Goal: Task Accomplishment & Management: Complete application form

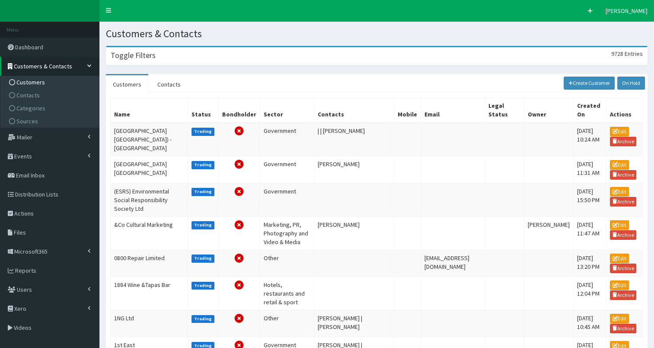
click at [144, 61] on div "Toggle Filters 9728 Entries" at bounding box center [376, 56] width 541 height 18
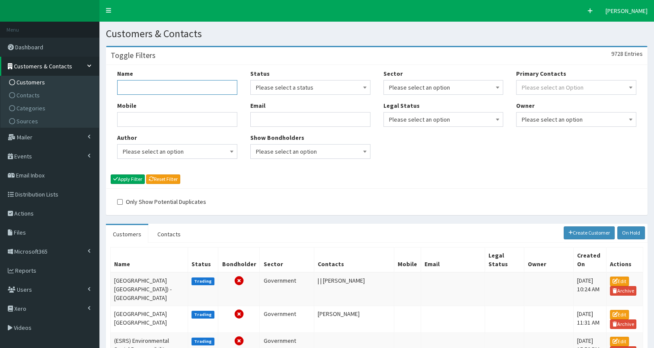
click at [140, 86] on input "Name" at bounding box center [177, 87] width 120 height 15
type input "Humber & North"
click at [130, 177] on button "Apply Filter" at bounding box center [128, 179] width 34 height 10
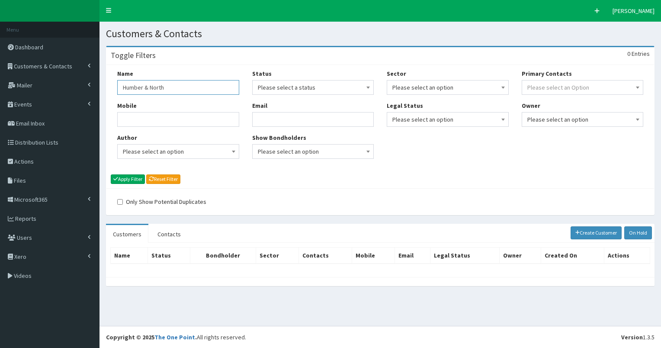
click at [144, 86] on input "Humber & North" at bounding box center [178, 87] width 122 height 15
type input "Humber and North"
click at [111, 174] on button "Apply Filter" at bounding box center [128, 179] width 34 height 10
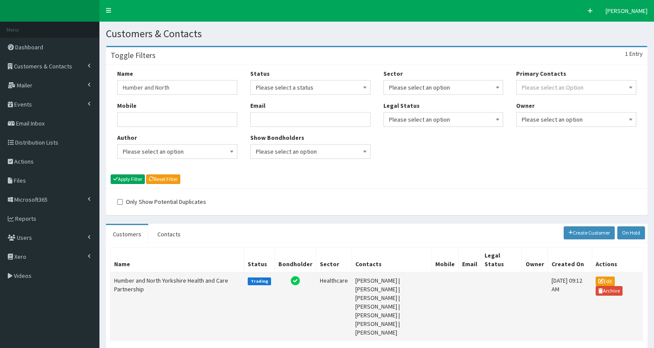
click at [125, 281] on td "Humber and North Yorkshire Health and Care Partnership" at bounding box center [178, 306] width 134 height 68
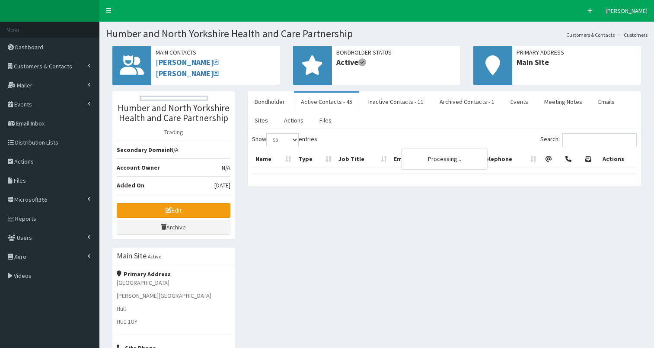
select select "50"
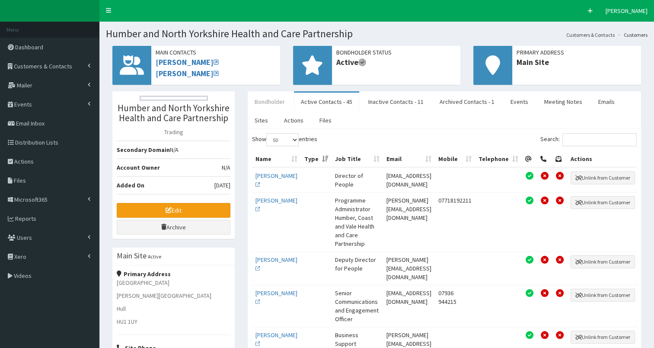
click at [264, 107] on link "Bondholder" at bounding box center [270, 102] width 44 height 18
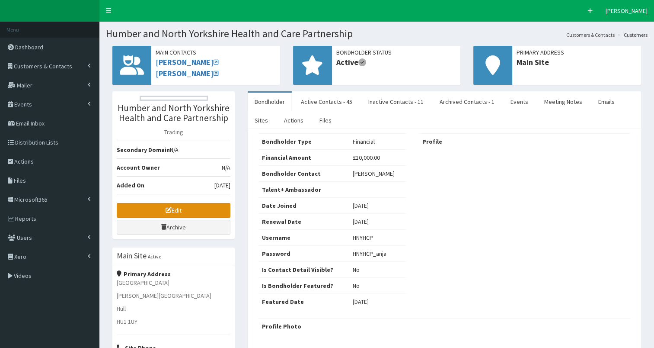
click at [160, 208] on link "Edit" at bounding box center [174, 210] width 114 height 15
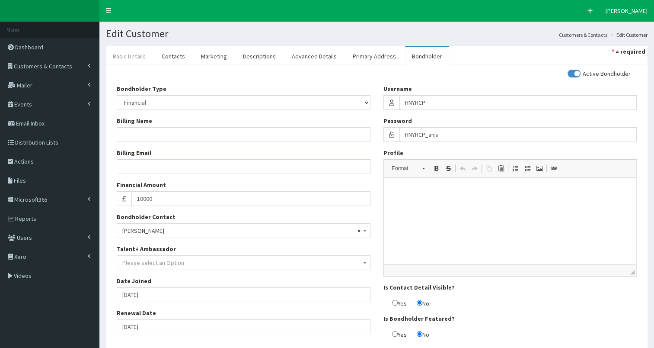
click at [126, 58] on link "Basic Details" at bounding box center [129, 56] width 47 height 18
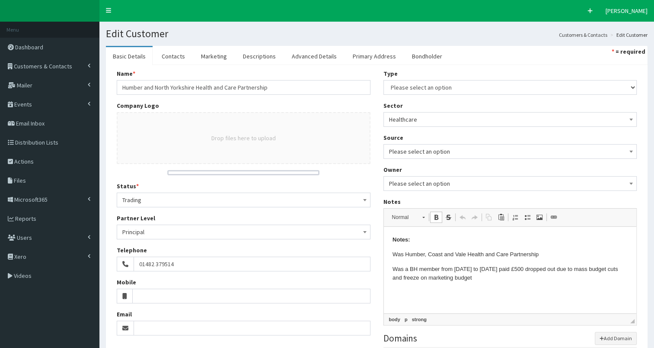
click at [392, 253] on p "Was Humber, Coast and Vale Health and Care Partnership" at bounding box center [510, 254] width 236 height 9
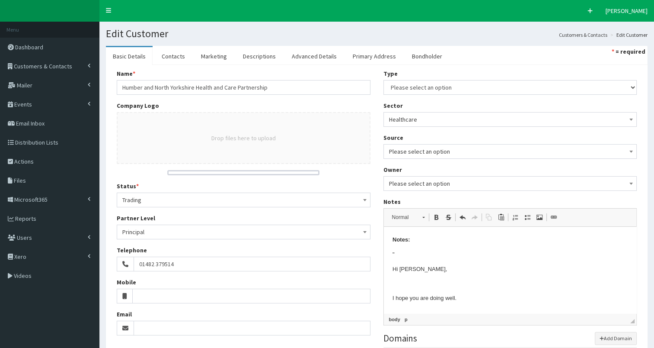
click at [418, 242] on p "Notes:" at bounding box center [510, 239] width 236 height 9
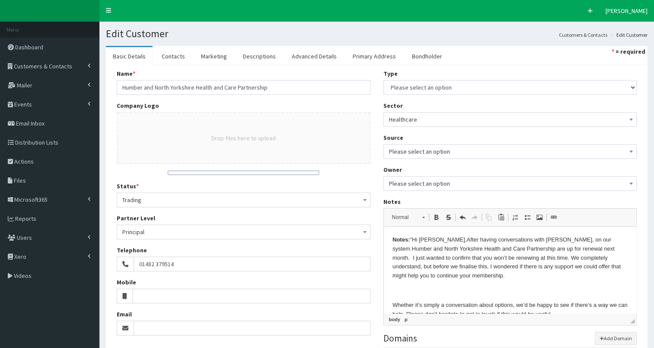
click at [418, 242] on p "Notes: " Hi Anja, After having conversations with Diana, on our system Humber a…" at bounding box center [510, 257] width 236 height 45
click at [446, 279] on p "Notes: " Hi Anja, After having conversations with Diana, on our system Humber a…" at bounding box center [510, 257] width 236 height 45
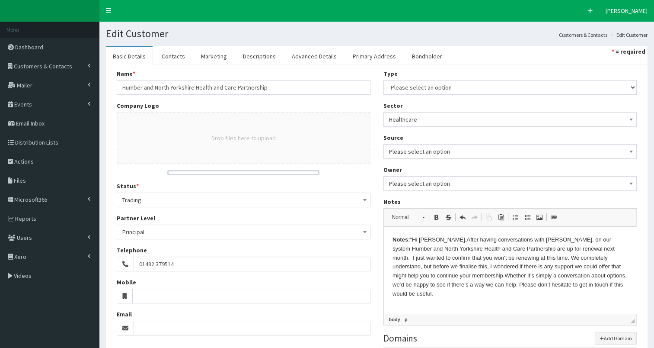
click at [614, 285] on p "Notes: " Hi Anja, After having conversations with Diana, on our system Humber a…" at bounding box center [510, 266] width 236 height 63
click at [442, 301] on p "Notes: " Hi Anja, After having conversations with Diana, on our system Humber a…" at bounding box center [510, 271] width 236 height 72
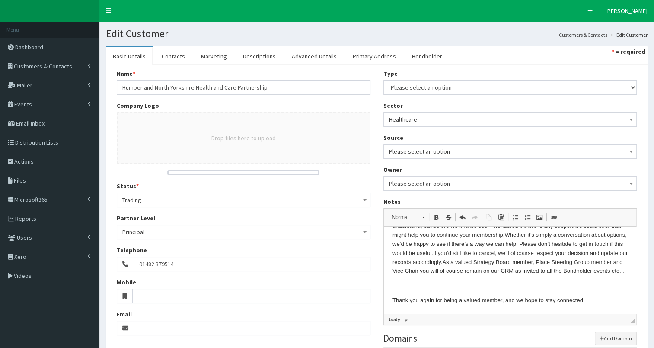
scroll to position [43, 0]
click at [612, 269] on p "Notes: " Hi Anja, After having conversations with Diana, on our system Humber a…" at bounding box center [510, 232] width 236 height 81
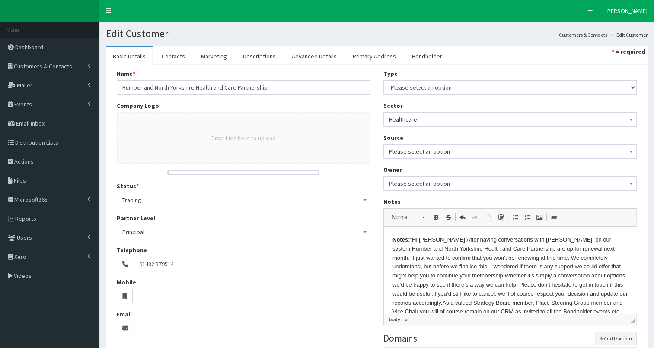
scroll to position [145, 0]
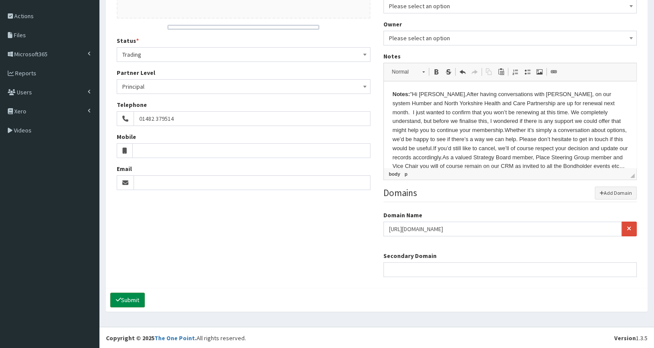
click at [126, 297] on button "Submit" at bounding box center [127, 299] width 35 height 15
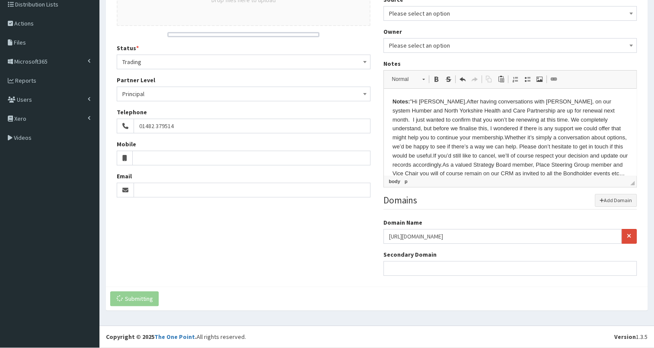
scroll to position [137, 0]
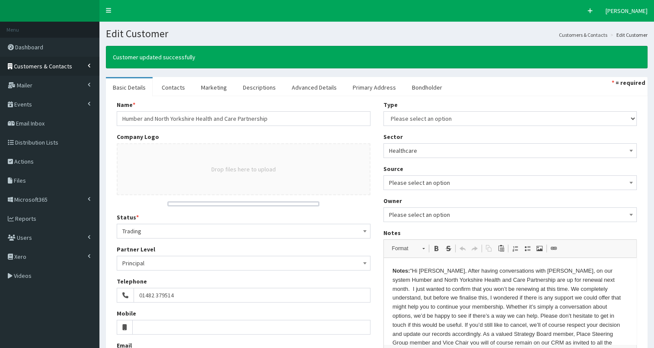
click at [58, 64] on span "Customers & Contacts" at bounding box center [43, 66] width 58 height 8
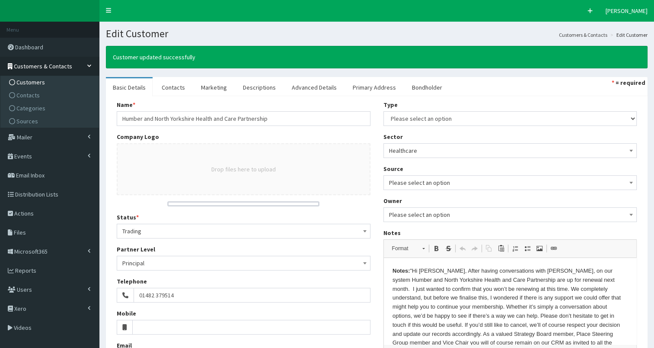
click at [47, 83] on link "Customers" at bounding box center [51, 82] width 96 height 13
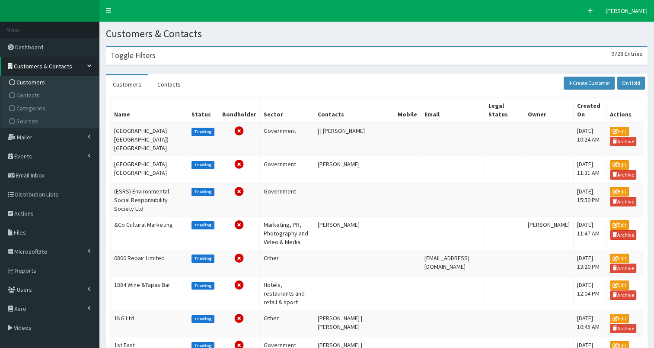
click at [143, 61] on div "Toggle Filters 9728 Entries" at bounding box center [376, 56] width 541 height 18
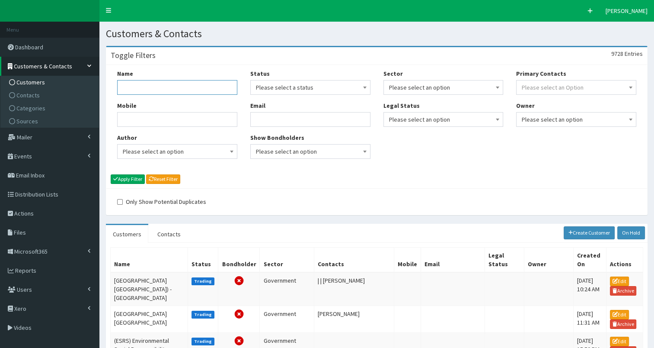
click at [138, 86] on input "Name" at bounding box center [177, 87] width 120 height 15
type input "rix"
click at [134, 178] on button "Apply Filter" at bounding box center [128, 179] width 34 height 10
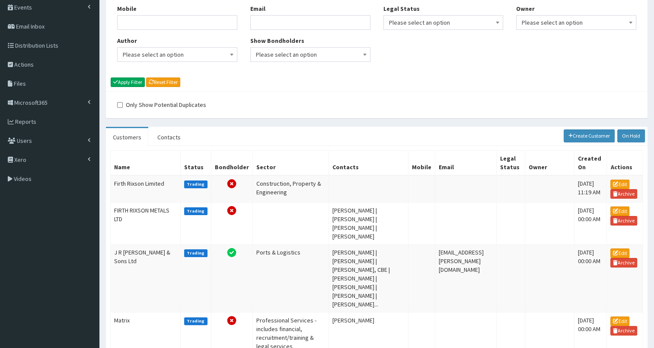
scroll to position [121, 0]
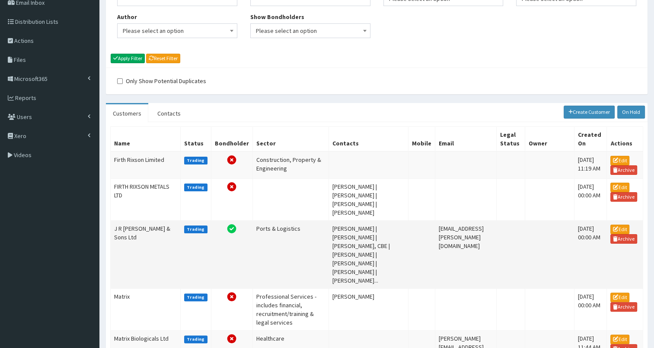
click at [121, 224] on td "J R Rix & Sons Ltd" at bounding box center [146, 255] width 70 height 68
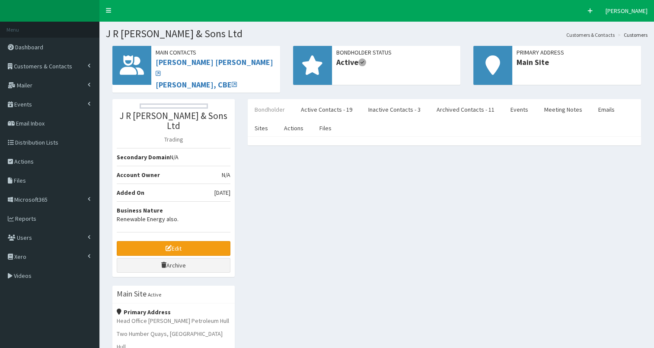
click at [263, 102] on link "Bondholder" at bounding box center [270, 109] width 44 height 18
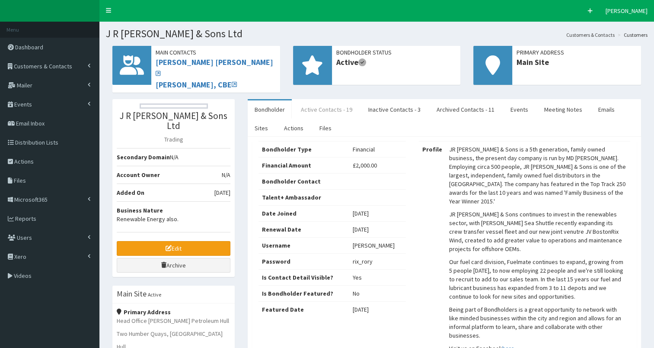
click at [339, 101] on link "Active Contacts - 19" at bounding box center [326, 109] width 65 height 18
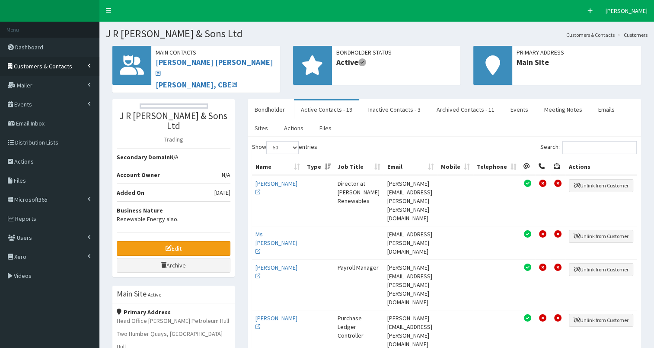
click at [66, 67] on span "Customers & Contacts" at bounding box center [43, 66] width 58 height 8
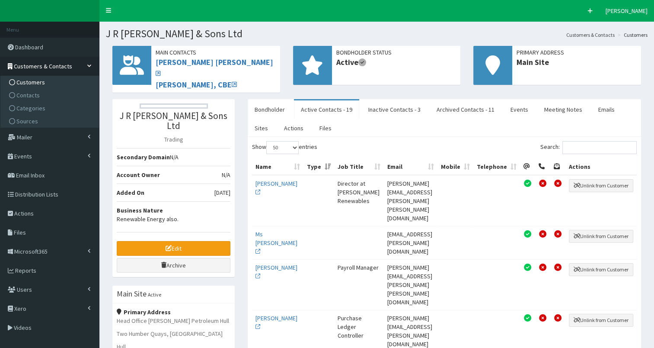
click at [58, 81] on link "Customers" at bounding box center [51, 82] width 96 height 13
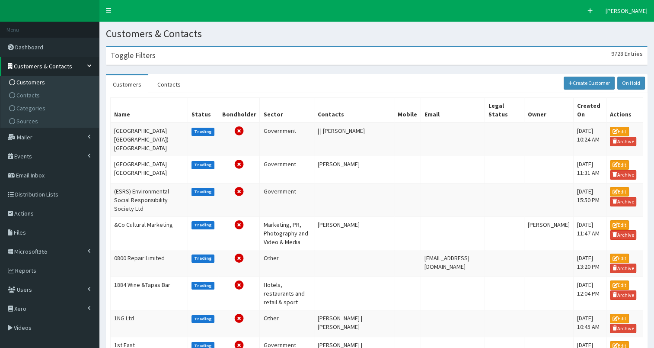
click at [134, 61] on div "Toggle Filters 9728 Entries" at bounding box center [376, 56] width 541 height 18
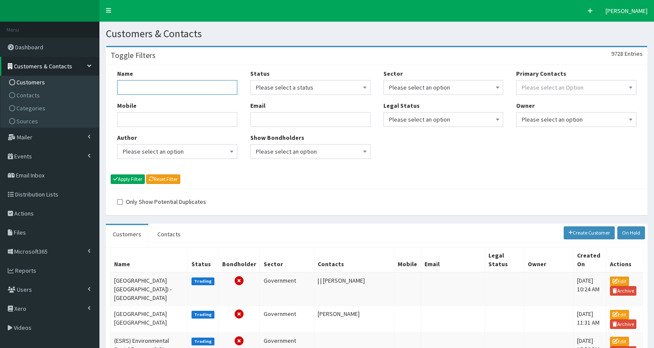
click at [134, 86] on input "Name" at bounding box center [177, 87] width 120 height 15
type input "siemens"
click at [131, 178] on button "Apply Filter" at bounding box center [128, 179] width 34 height 10
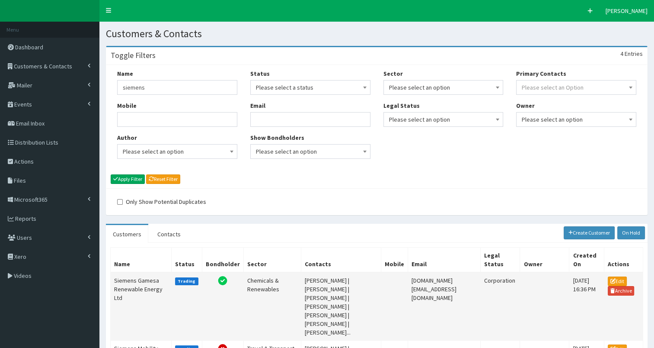
click at [131, 286] on td "Siemens Gamesa Renewable Energy Ltd" at bounding box center [141, 306] width 61 height 68
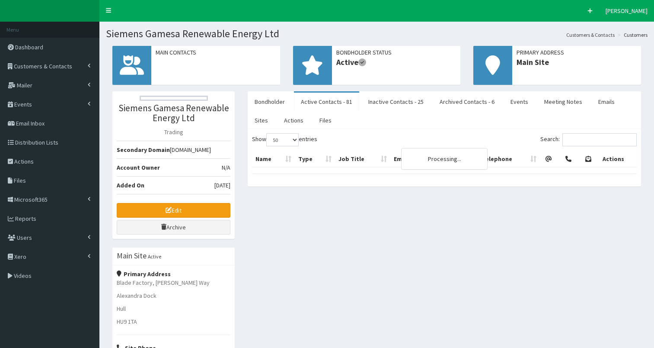
select select "50"
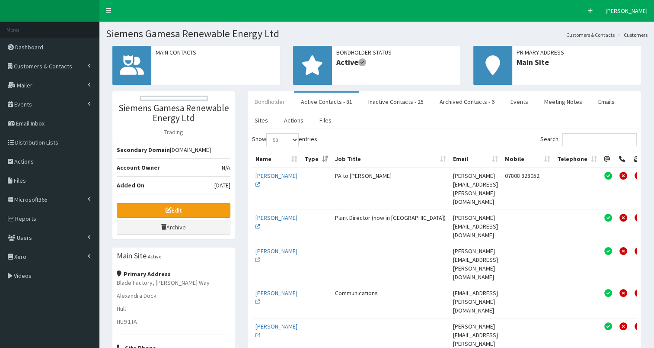
click at [268, 102] on link "Bondholder" at bounding box center [270, 102] width 44 height 18
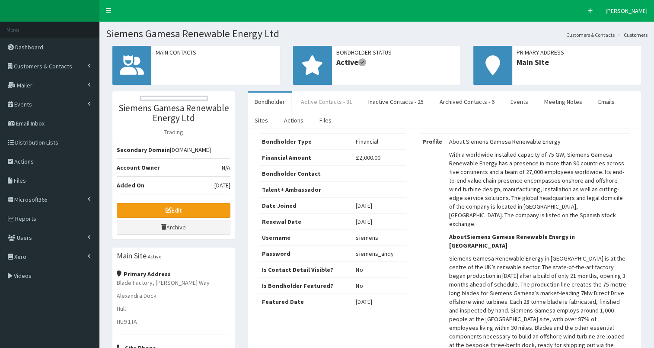
click at [320, 100] on link "Active Contacts - 81" at bounding box center [326, 102] width 65 height 18
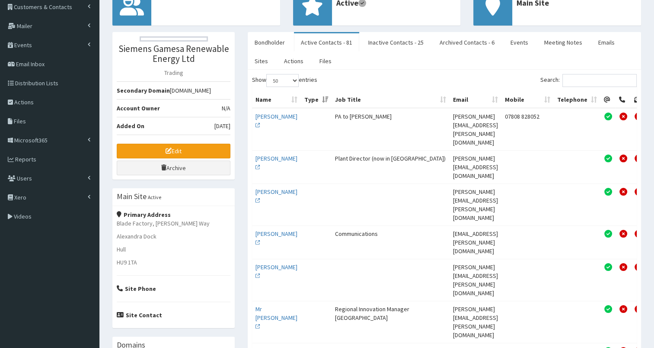
scroll to position [50, 0]
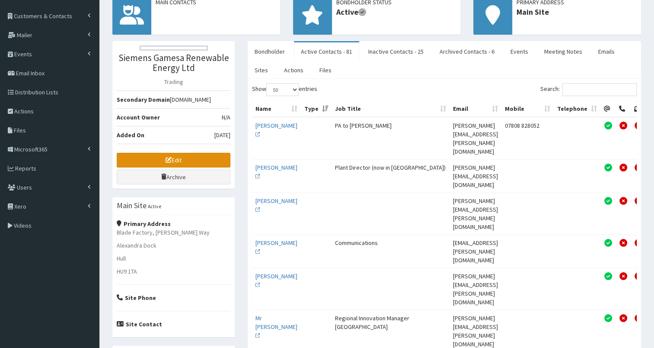
click at [143, 167] on link "Edit" at bounding box center [174, 160] width 114 height 15
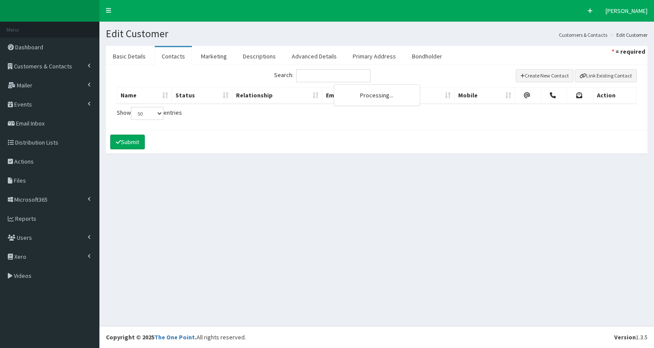
select select "50"
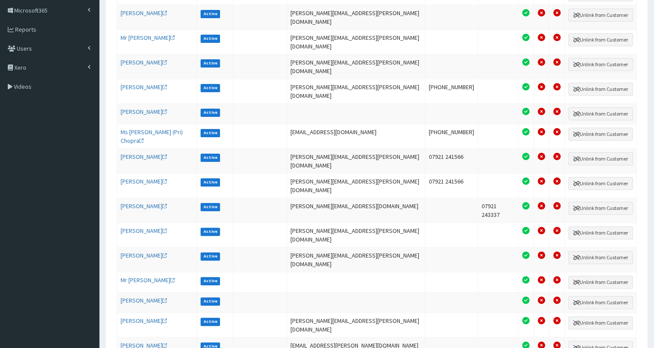
scroll to position [188, 0]
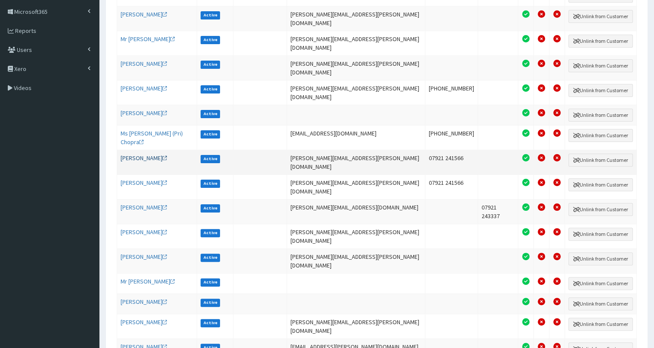
click at [154, 154] on link "[PERSON_NAME]" at bounding box center [144, 158] width 47 height 8
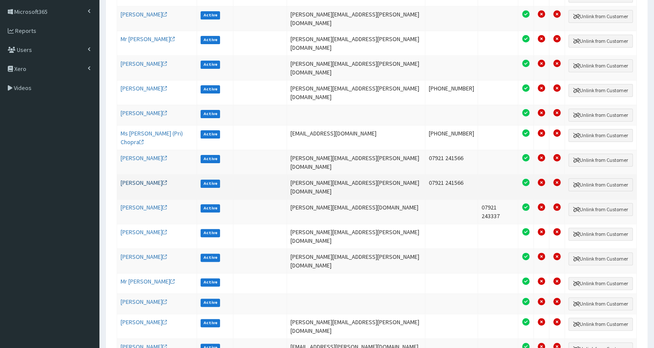
click at [141, 179] on link "[PERSON_NAME]" at bounding box center [144, 183] width 47 height 8
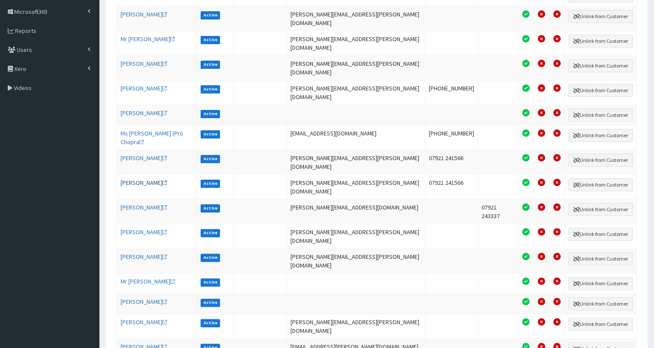
scroll to position [0, 0]
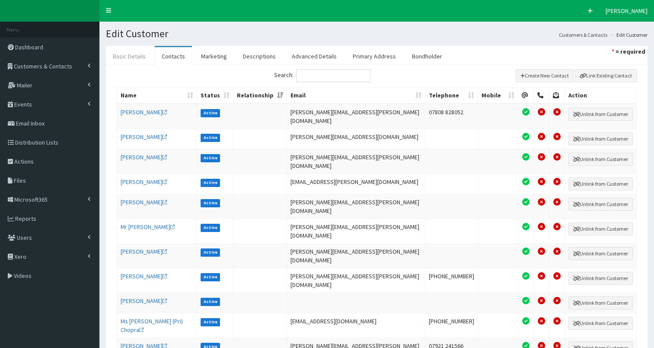
click at [126, 54] on link "Basic Details" at bounding box center [129, 56] width 47 height 18
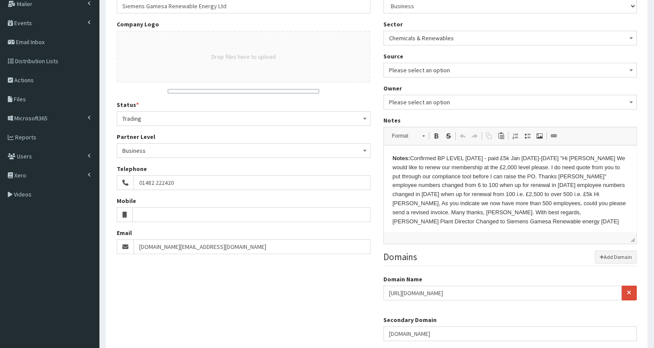
scroll to position [145, 0]
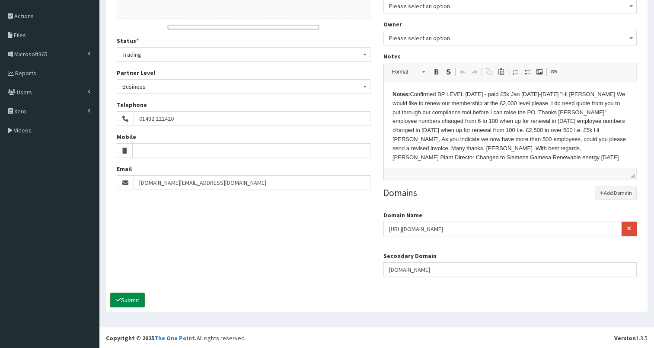
click at [119, 298] on icon "submit" at bounding box center [118, 299] width 5 height 6
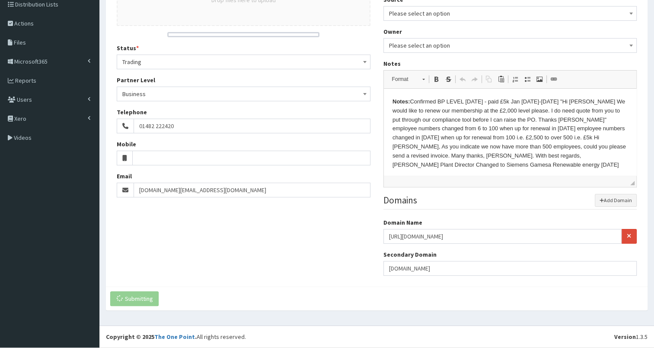
scroll to position [137, 0]
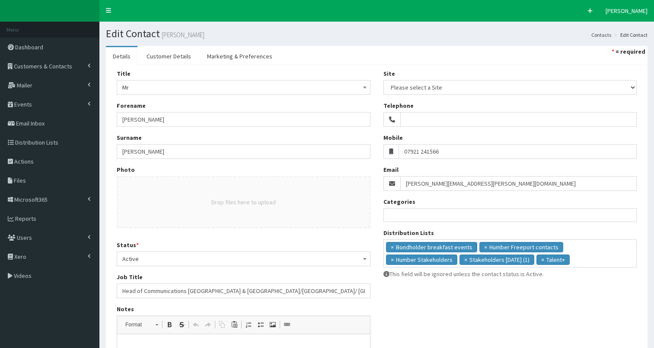
select select
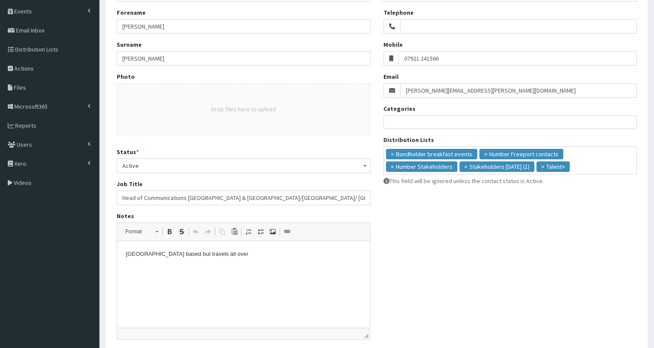
scroll to position [95, 0]
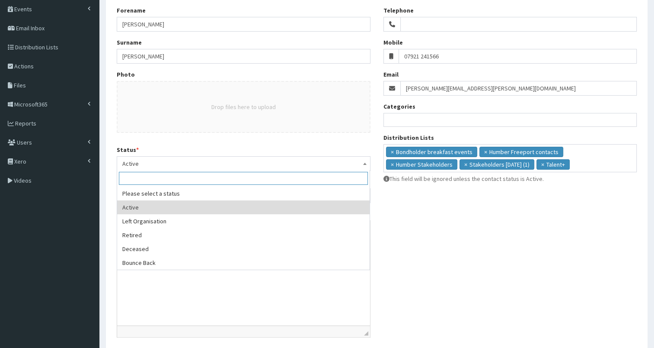
click at [225, 163] on span "Active" at bounding box center [243, 163] width 243 height 12
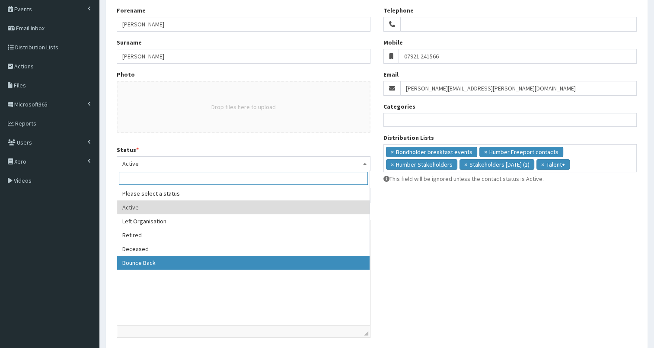
select select "5"
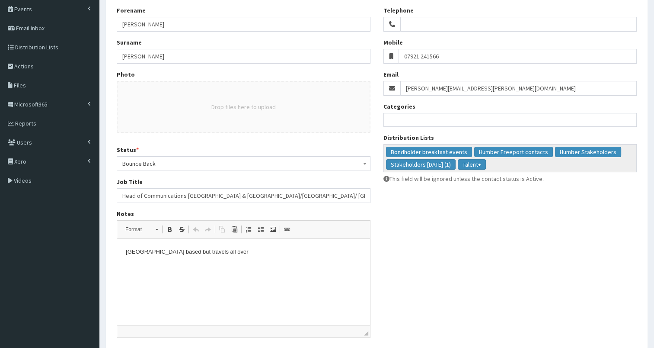
scroll to position [156, 0]
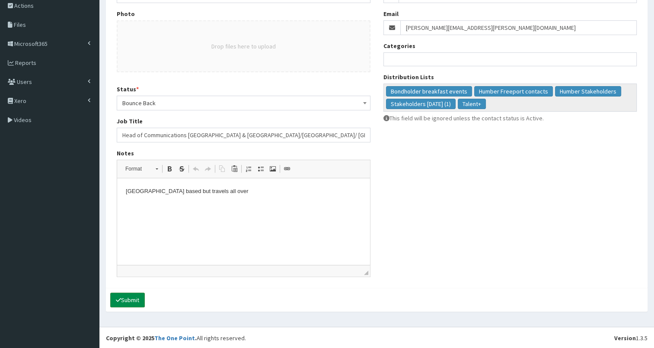
click at [136, 299] on button "Submit" at bounding box center [127, 299] width 35 height 15
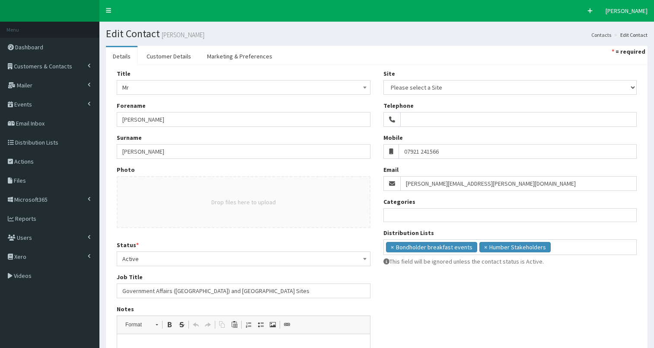
select select
click at [560, 247] on ul "× Bondholder breakfast events × Humber Stakeholders" at bounding box center [510, 246] width 253 height 13
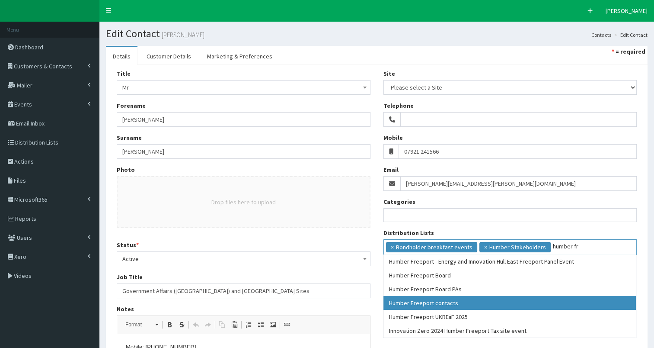
type input "humber fr"
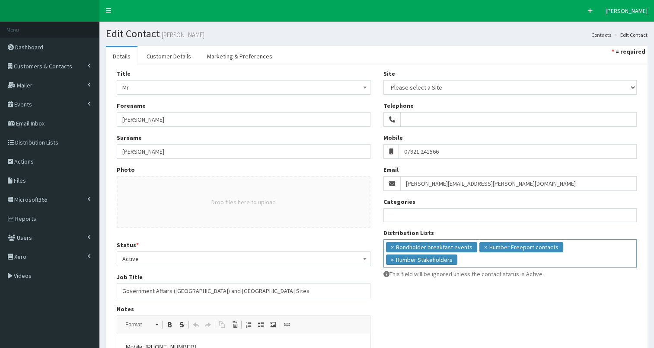
scroll to position [16, 0]
click at [530, 259] on ul "× Bondholder breakfast events × Humber Freeport contacts × Humber Stakeholders" at bounding box center [510, 252] width 253 height 25
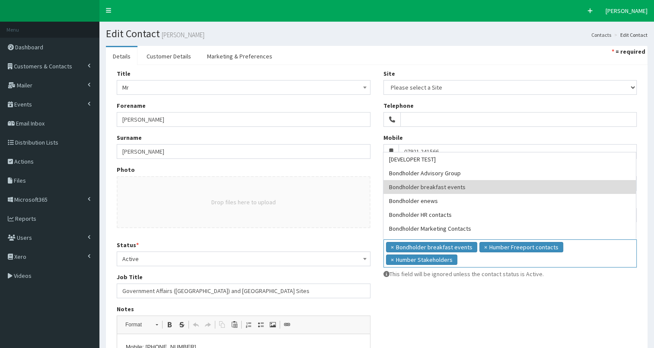
type input "y"
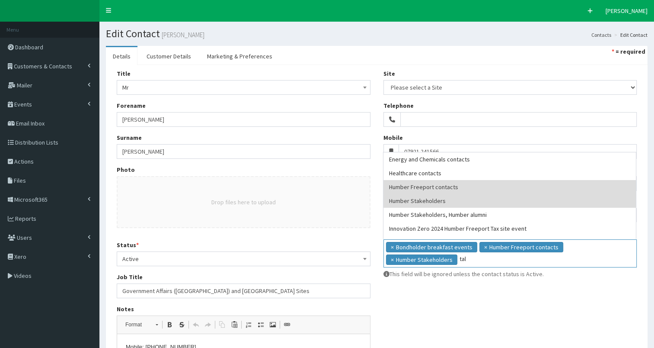
scroll to position [0, 0]
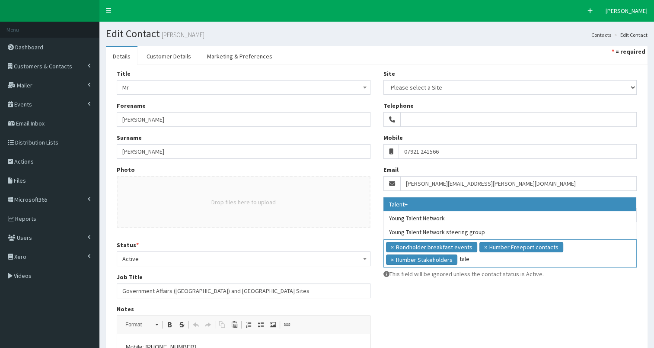
type input "tale"
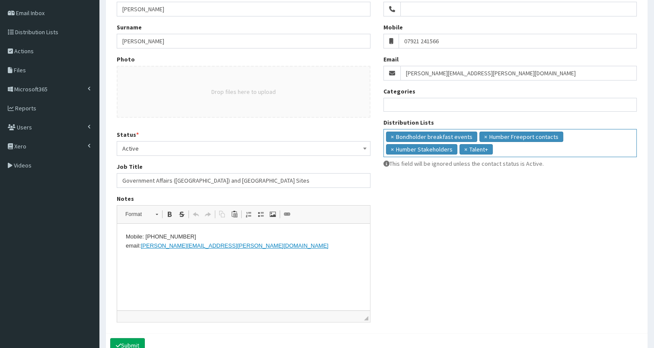
scroll to position [132, 0]
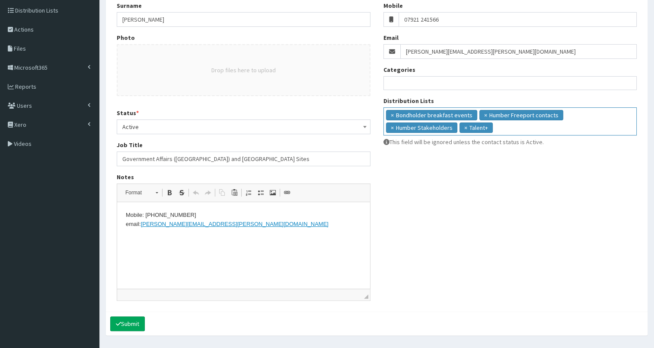
click at [237, 226] on p "Mobile: +44 (0)7921 241566 email: derek.christie@siemens-energy.com" at bounding box center [244, 220] width 236 height 18
click at [130, 320] on button "Submit" at bounding box center [127, 323] width 35 height 15
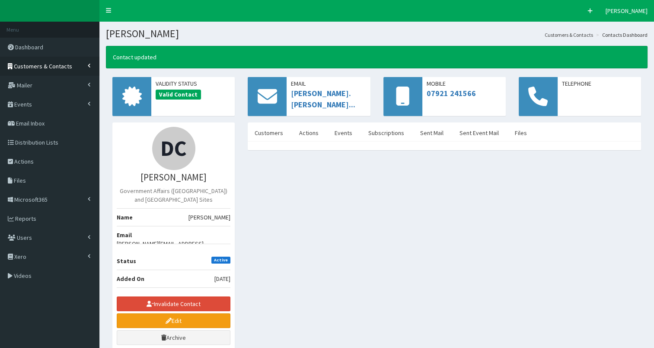
click at [44, 64] on span "Customers & Contacts" at bounding box center [43, 66] width 58 height 8
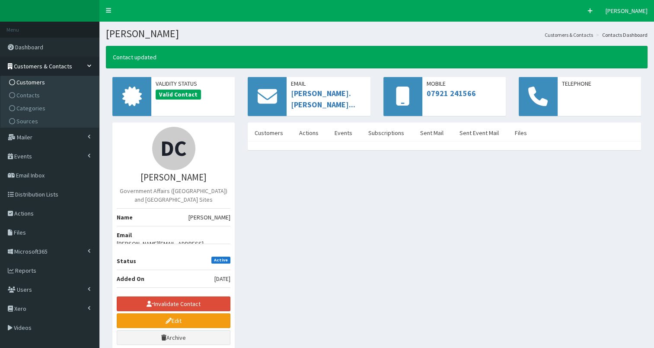
click at [43, 80] on span "Customers" at bounding box center [30, 82] width 29 height 8
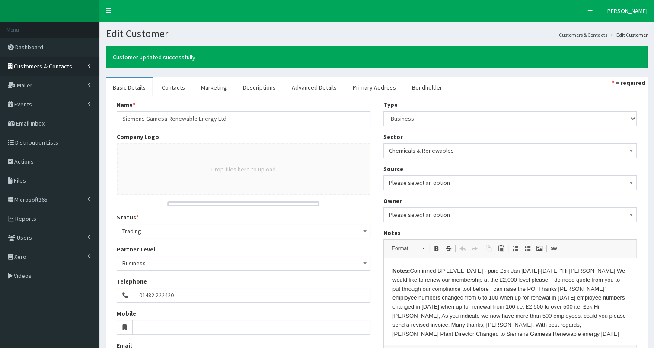
click at [44, 68] on span "Customers & Contacts" at bounding box center [43, 66] width 58 height 8
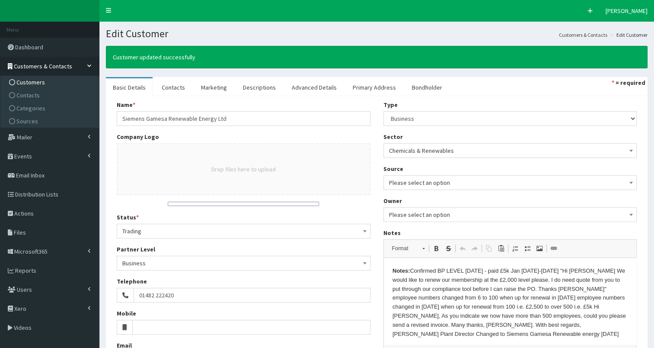
click at [44, 82] on link "Customers" at bounding box center [51, 82] width 96 height 13
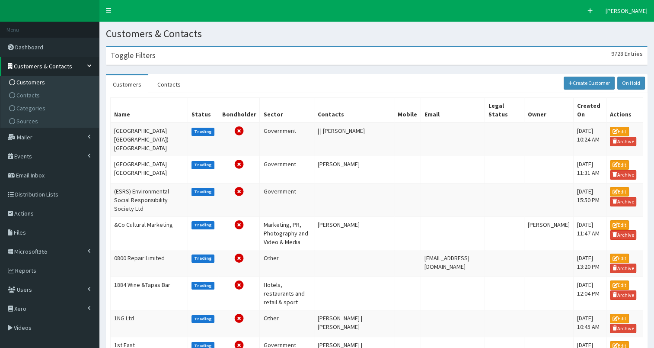
click at [161, 57] on div "Toggle Filters 9728 Entries" at bounding box center [376, 56] width 541 height 18
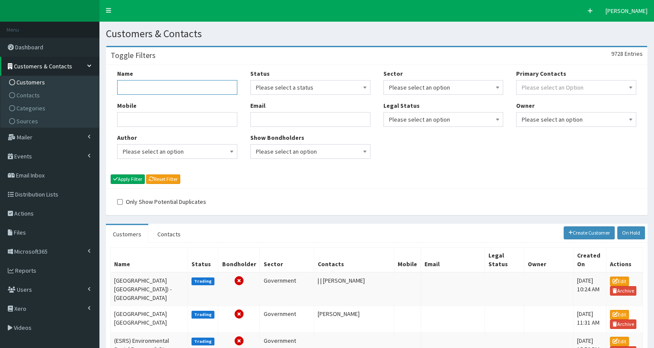
click at [143, 88] on input "Name" at bounding box center [177, 87] width 120 height 15
type input "siemens gam"
click at [136, 181] on button "Apply Filter" at bounding box center [128, 179] width 34 height 10
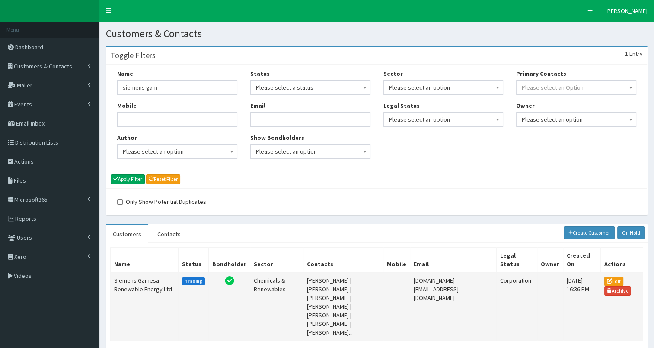
click at [136, 280] on td "Siemens Gamesa Renewable Energy Ltd" at bounding box center [145, 306] width 68 height 68
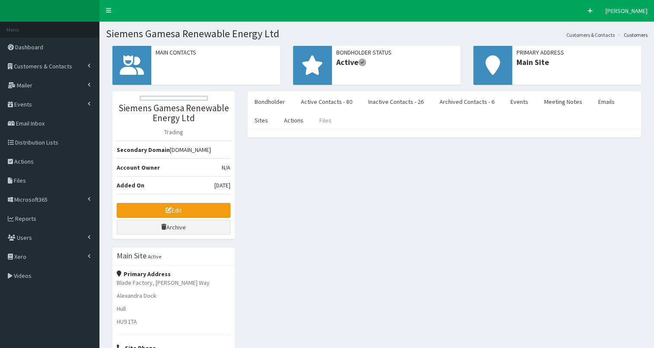
click at [319, 121] on link "Files" at bounding box center [326, 120] width 26 height 18
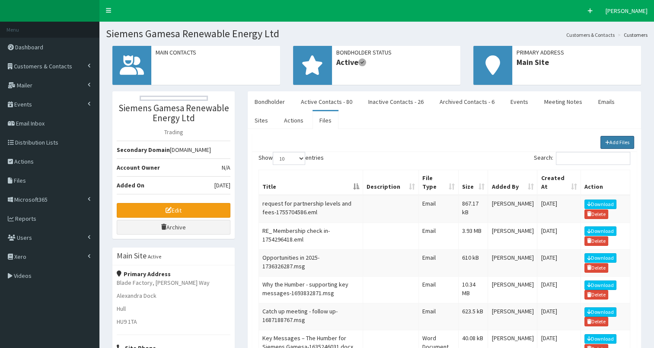
click at [619, 140] on link "Add Files" at bounding box center [618, 142] width 34 height 13
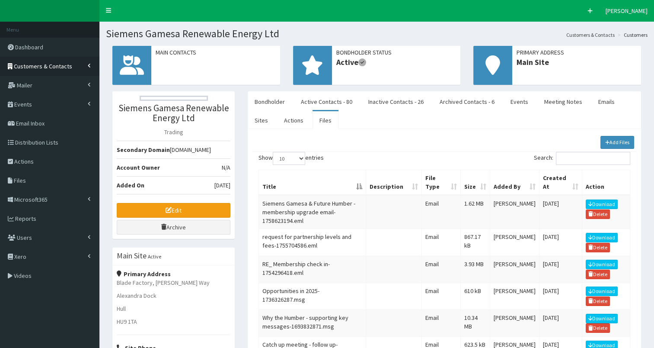
click at [48, 64] on span "Customers & Contacts" at bounding box center [43, 66] width 58 height 8
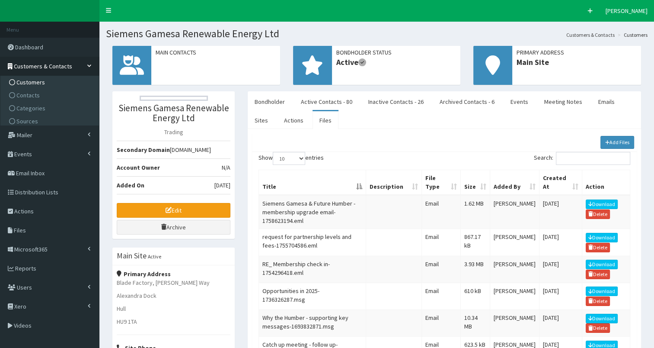
click at [45, 83] on link "Customers" at bounding box center [51, 82] width 96 height 13
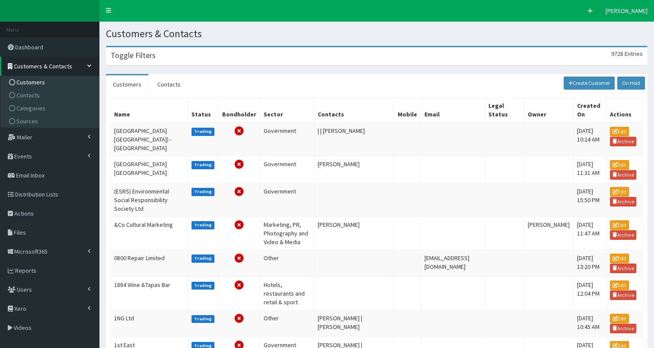
click at [156, 58] on div "Toggle Filters 9728 Entries" at bounding box center [376, 56] width 541 height 18
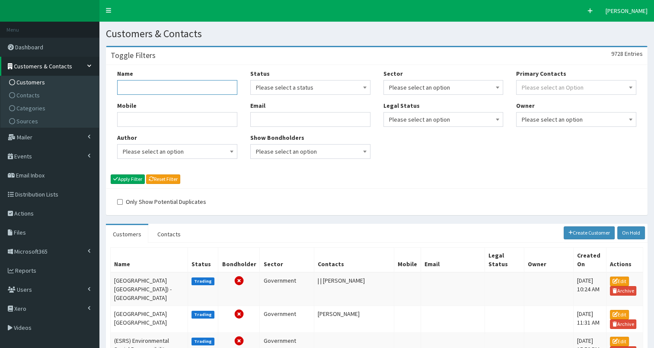
click at [154, 86] on input "Name" at bounding box center [177, 87] width 120 height 15
type input "pensana"
click at [128, 179] on button "Apply Filter" at bounding box center [128, 179] width 34 height 10
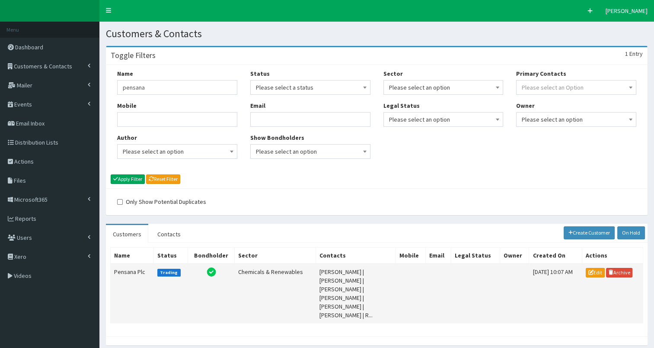
click at [129, 272] on td "Pensana Plc" at bounding box center [132, 293] width 43 height 60
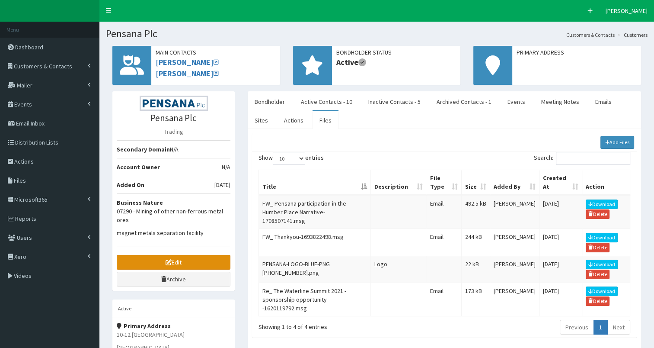
click at [149, 259] on link "Edit" at bounding box center [174, 262] width 114 height 15
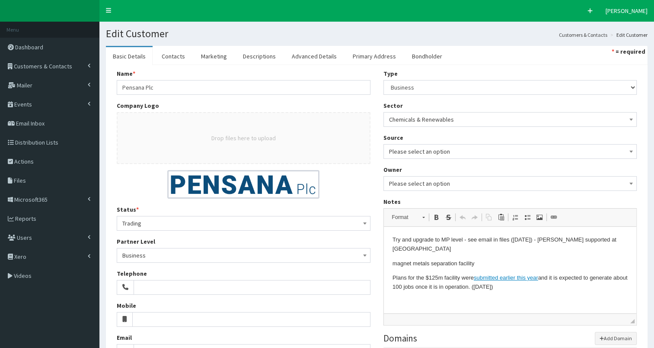
click at [392, 238] on html "Try and upgrade to MP level - see email in files ([DATE]) - [PERSON_NAME] suppo…" at bounding box center [510, 264] width 253 height 74
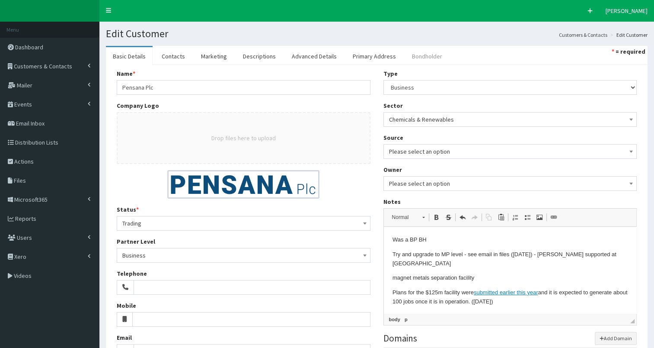
click at [424, 58] on link "Bondholder" at bounding box center [427, 56] width 44 height 18
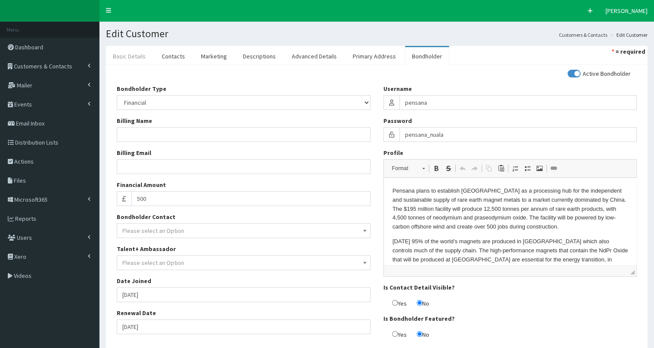
click at [131, 56] on link "Basic Details" at bounding box center [129, 56] width 47 height 18
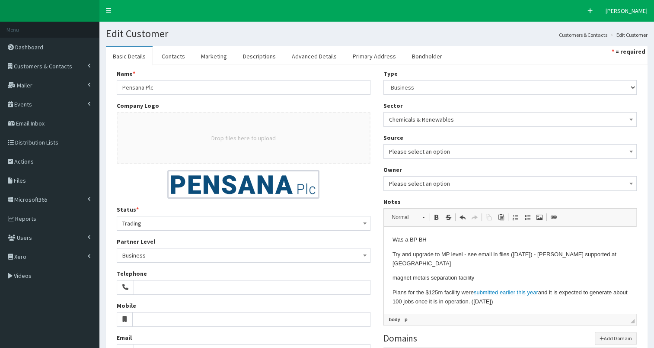
click at [440, 239] on p "Was a BP BH" at bounding box center [510, 239] width 236 height 9
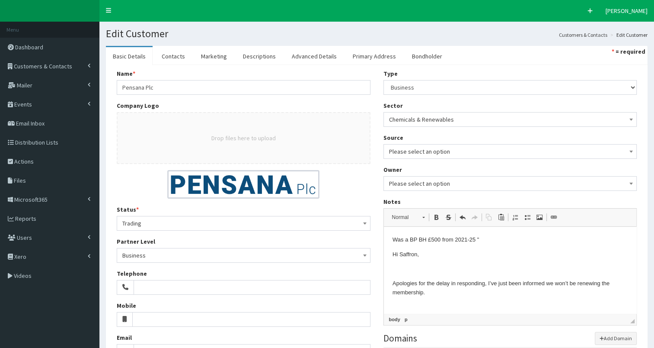
click at [486, 243] on p "Was a BP BH £500 from 2021-25 "" at bounding box center [510, 239] width 236 height 9
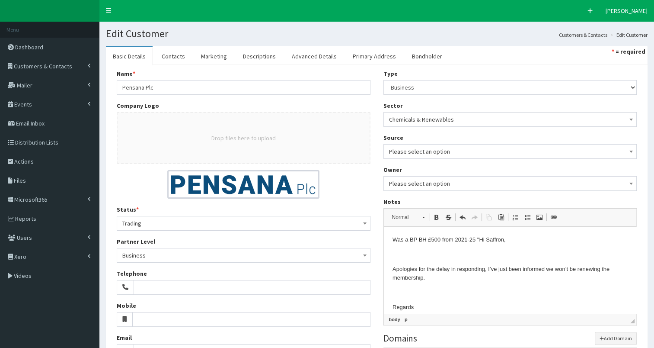
click at [511, 240] on p "Was a BP BH £500 from 2021-25 " Hi Saffron," at bounding box center [510, 239] width 236 height 9
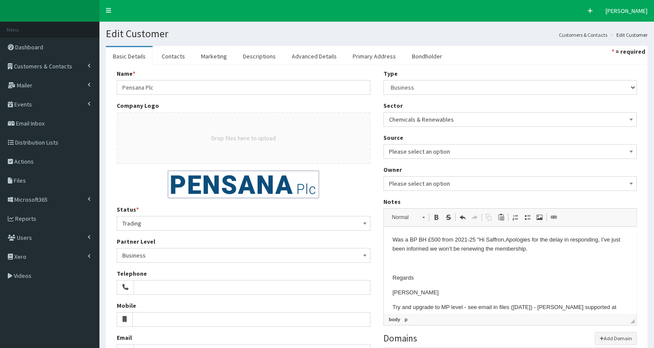
click at [551, 250] on p "Was a BP BH £500 from 2021-25 " Hi Saffron, Apologies for the delay in respondi…" at bounding box center [510, 244] width 236 height 18
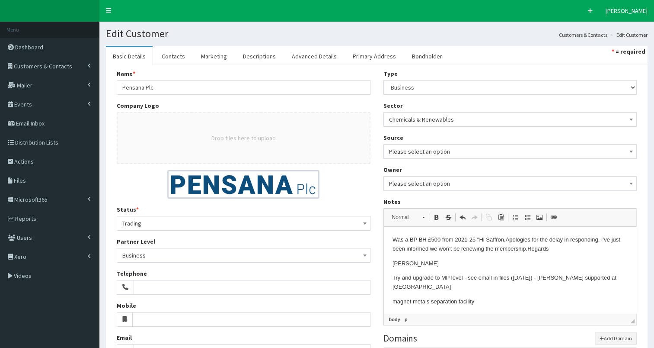
click at [572, 251] on p "Was a BP BH £500 from 2021-25 " Hi Saffron, Apologies for the delay in respondi…" at bounding box center [510, 244] width 236 height 18
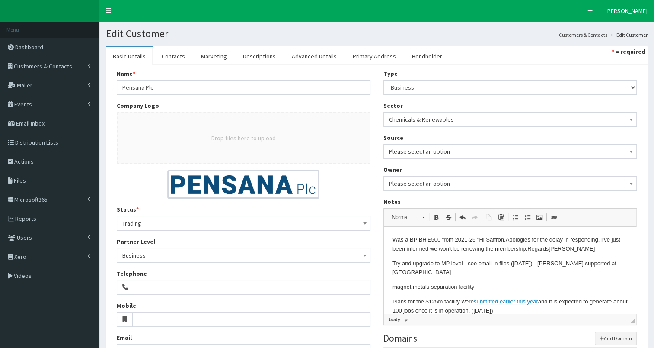
click at [572, 251] on p "Was a BP BH £500 from 2021-25 " Hi Saffron, Apologies for the delay in respondi…" at bounding box center [510, 244] width 236 height 18
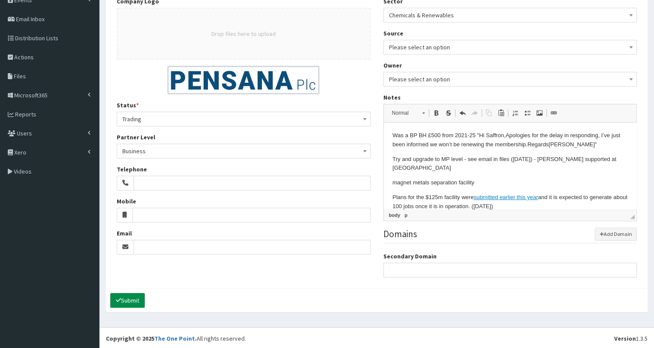
click at [130, 295] on button "Submit" at bounding box center [127, 300] width 35 height 15
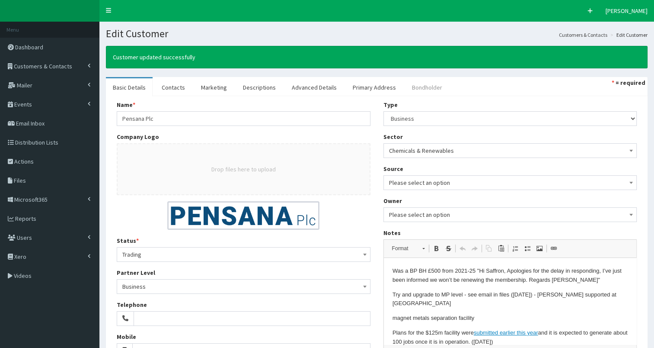
click at [416, 85] on link "Bondholder" at bounding box center [427, 87] width 44 height 18
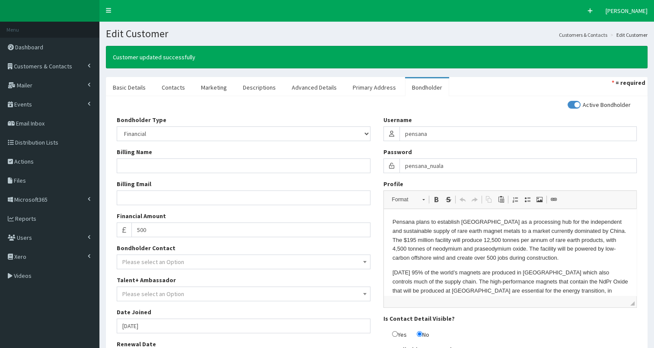
click at [571, 102] on input "checkbox" at bounding box center [599, 105] width 63 height 6
checkbox input "false"
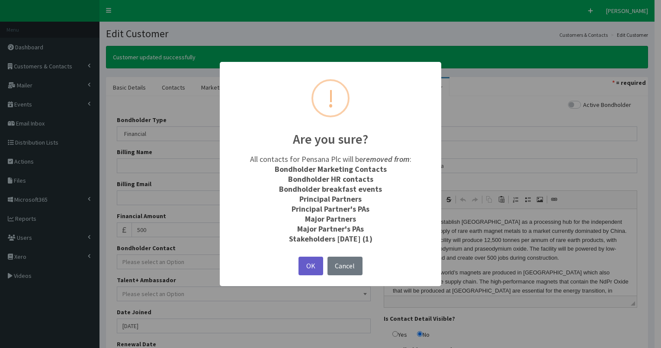
click at [310, 266] on button "OK" at bounding box center [310, 265] width 24 height 19
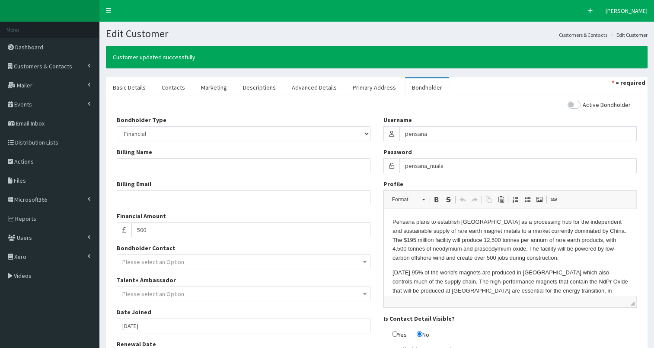
scroll to position [93, 0]
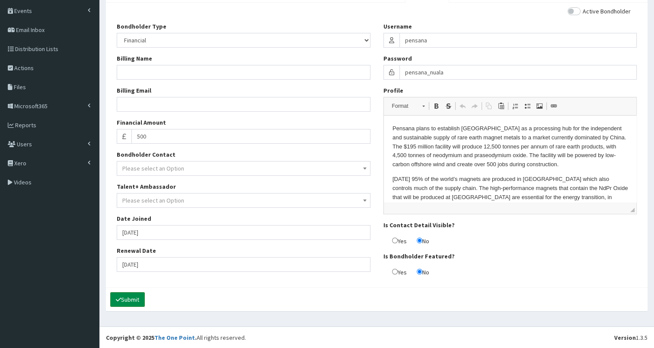
click at [128, 301] on button "Submit" at bounding box center [127, 299] width 35 height 15
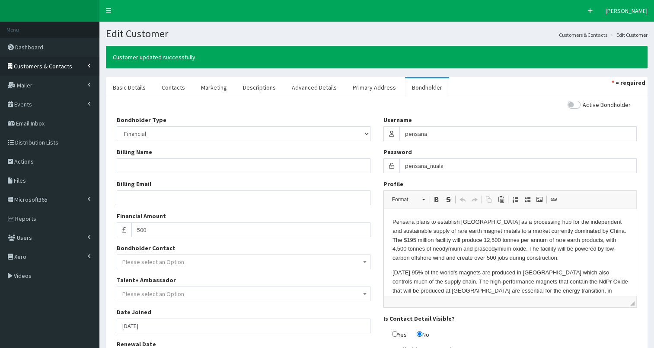
click at [45, 67] on span "Customers & Contacts" at bounding box center [43, 66] width 58 height 8
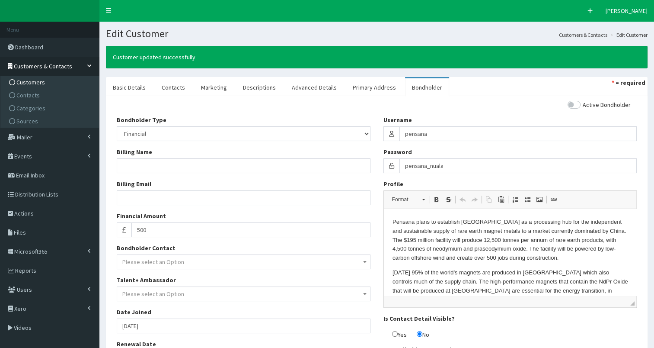
click at [40, 82] on span "Customers" at bounding box center [30, 82] width 29 height 8
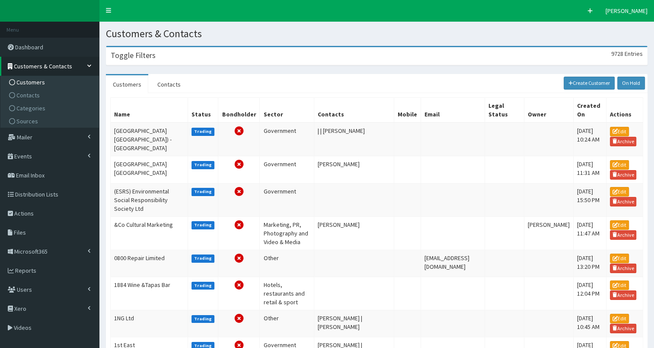
click at [131, 61] on div "Toggle Filters 9728 Entries" at bounding box center [376, 56] width 541 height 18
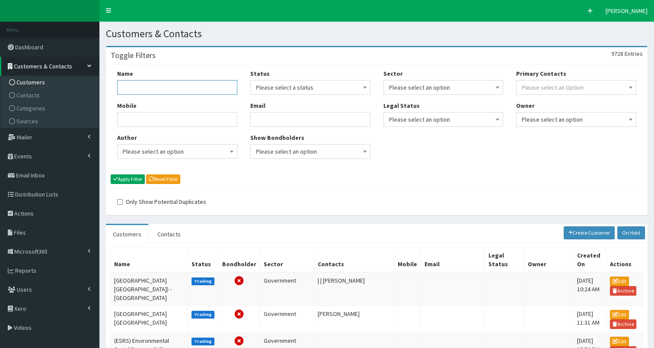
click at [128, 91] on input "Name" at bounding box center [177, 87] width 120 height 15
type input "pensana"
click at [131, 180] on button "Apply Filter" at bounding box center [128, 179] width 34 height 10
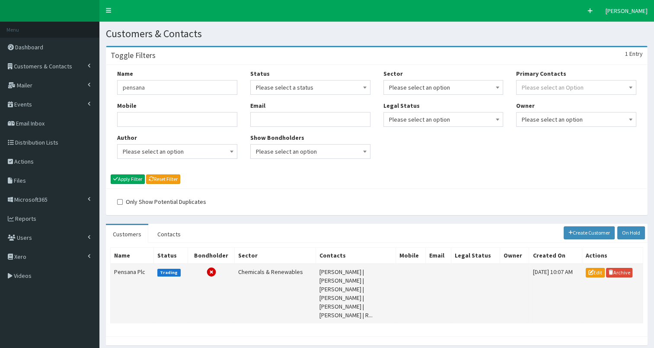
click at [130, 271] on td "Pensana Plc" at bounding box center [132, 293] width 43 height 60
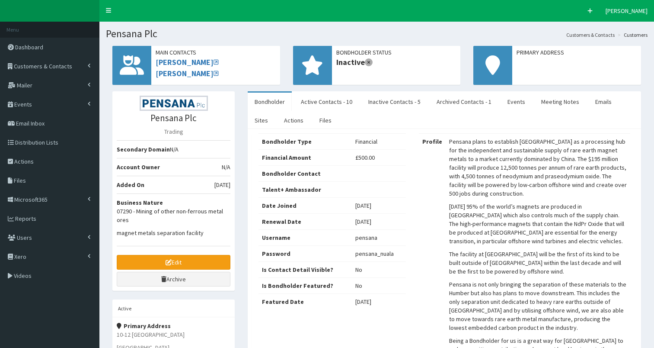
select select "50"
click at [319, 103] on link "Active Contacts - 10" at bounding box center [326, 102] width 65 height 18
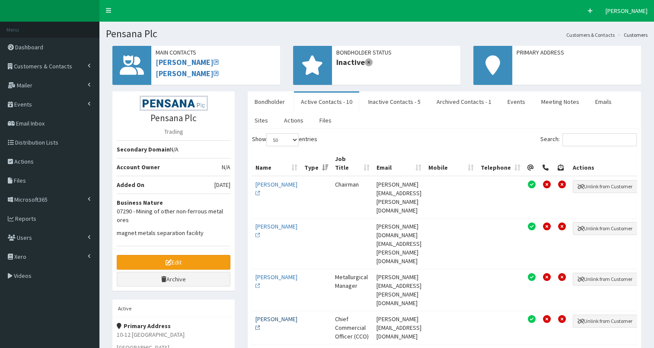
click at [265, 315] on link "Mr William Izod" at bounding box center [277, 323] width 42 height 16
click at [48, 67] on span "Customers & Contacts" at bounding box center [43, 66] width 58 height 8
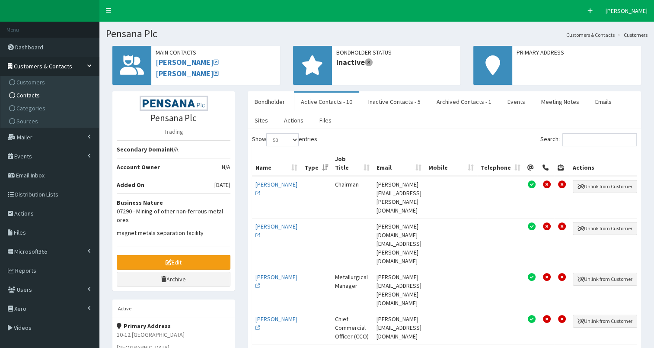
click at [48, 96] on link "Contacts" at bounding box center [51, 95] width 96 height 13
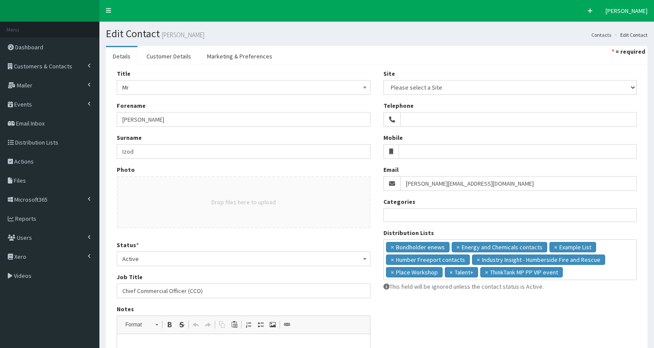
select select
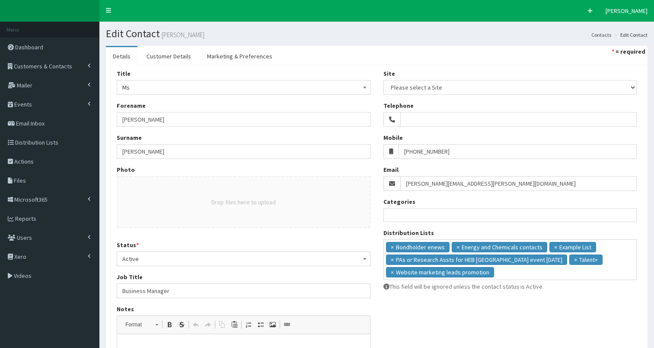
select select
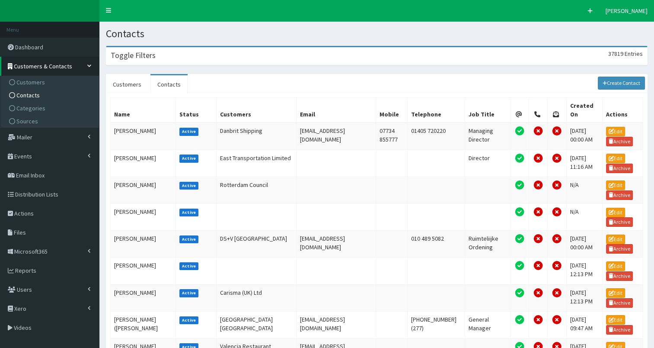
click at [172, 58] on div "Toggle Filters 37819 Entries" at bounding box center [376, 56] width 541 height 18
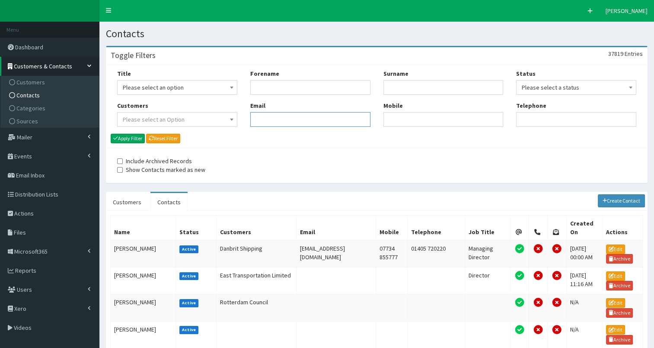
click at [265, 119] on input "Email" at bounding box center [310, 119] width 120 height 15
paste input "[PERSON_NAME][EMAIL_ADDRESS][DOMAIN_NAME]"
type input "[PERSON_NAME][EMAIL_ADDRESS][DOMAIN_NAME]"
click at [124, 139] on button "Apply Filter" at bounding box center [128, 139] width 34 height 10
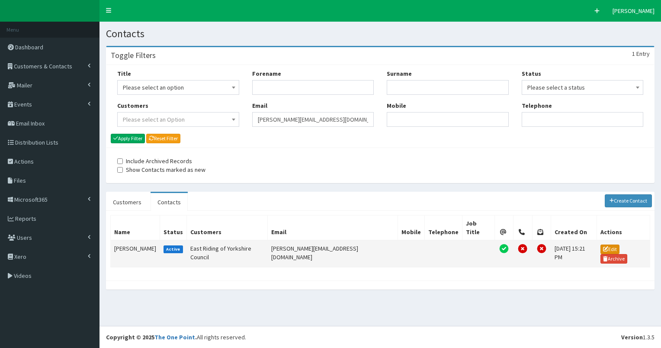
click at [601, 244] on link "Edit" at bounding box center [609, 249] width 19 height 10
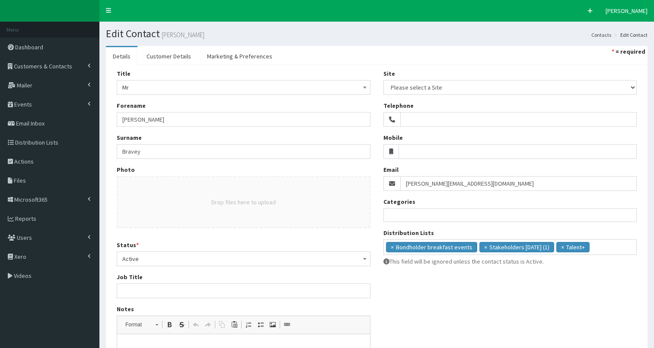
select select
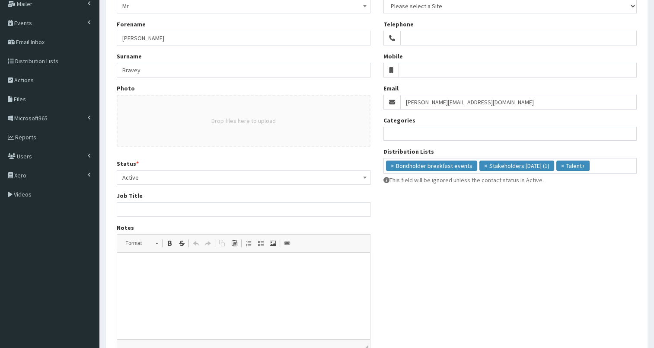
click at [161, 279] on html at bounding box center [243, 266] width 253 height 26
drag, startPoint x: 122, startPoint y: 266, endPoint x: 264, endPoint y: 262, distance: 142.7
click at [264, 262] on html "Interim Public Protection Head of Service 07932 016856" at bounding box center [243, 273] width 253 height 41
copy p "Interim Public Protection Head of Service"
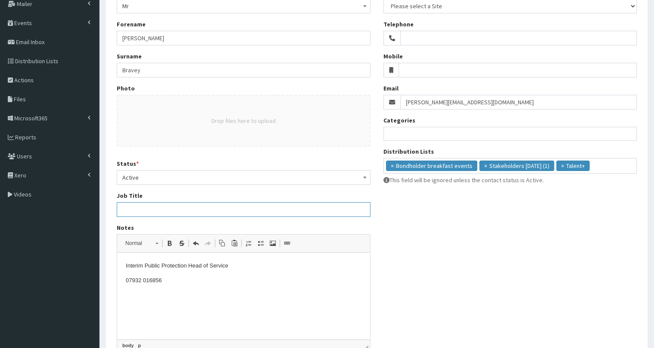
click at [242, 209] on input "Job Title" at bounding box center [244, 209] width 254 height 15
type input "Interim Public Protection Head of Service"
drag, startPoint x: 125, startPoint y: 280, endPoint x: 216, endPoint y: 278, distance: 91.2
click at [216, 278] on html "Interim Public Protection Head of Service 07932 016856" at bounding box center [243, 273] width 253 height 41
copy p "07932 016856"
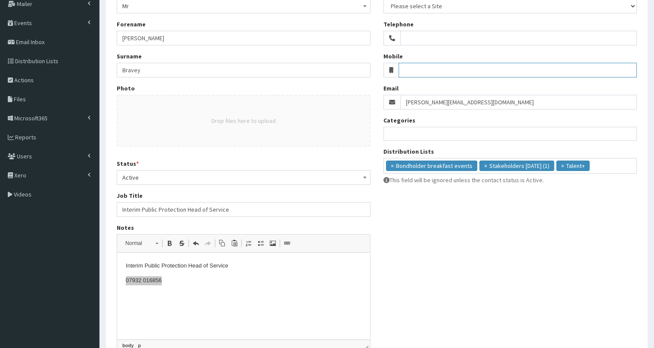
click at [411, 67] on input "Mobile" at bounding box center [518, 70] width 238 height 15
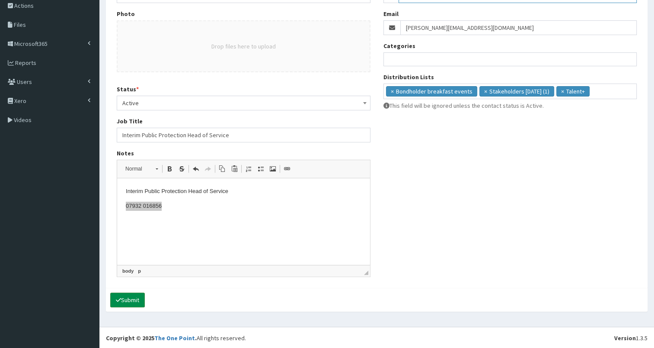
type input "07932 016856"
click at [129, 301] on button "Submit" at bounding box center [127, 299] width 35 height 15
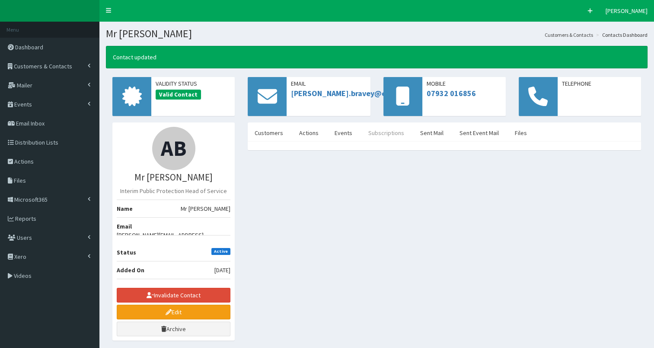
click at [376, 134] on link "Subscriptions" at bounding box center [386, 133] width 50 height 18
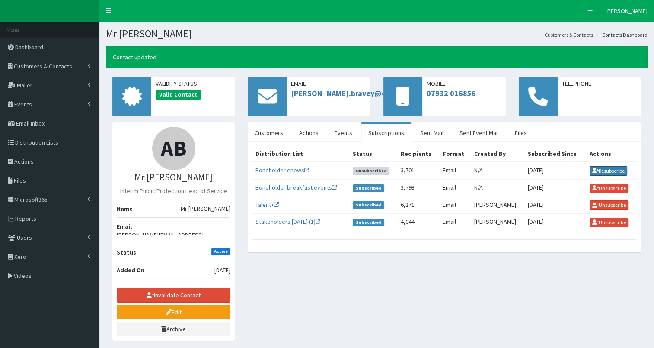
click at [602, 167] on button "Resubscribe" at bounding box center [609, 171] width 38 height 10
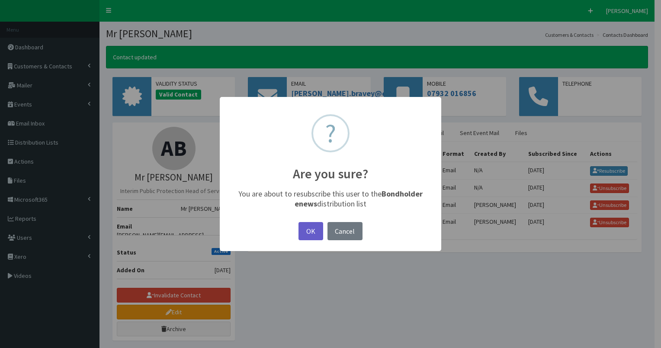
click at [306, 230] on button "OK" at bounding box center [310, 231] width 24 height 19
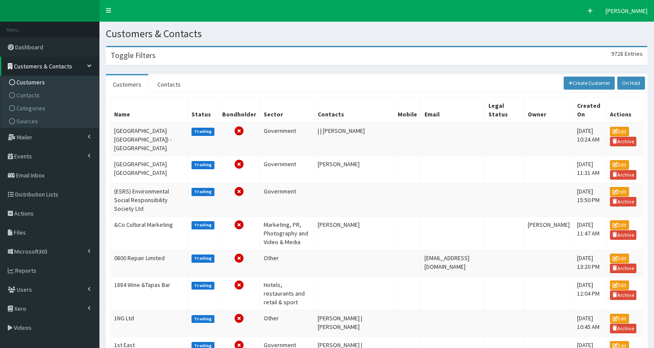
click at [162, 54] on div "Toggle Filters 9728 Entries" at bounding box center [376, 56] width 541 height 18
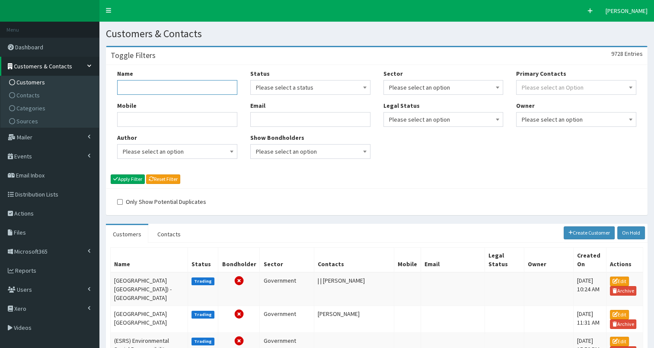
click at [144, 87] on input "Name" at bounding box center [177, 87] width 120 height 15
type input "FIND"
click at [124, 180] on button "Apply Filter" at bounding box center [128, 179] width 34 height 10
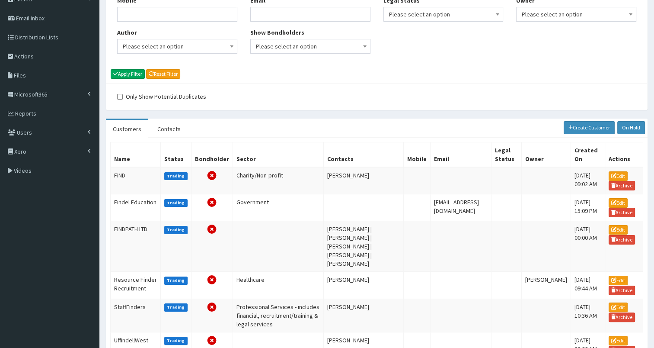
scroll to position [86, 0]
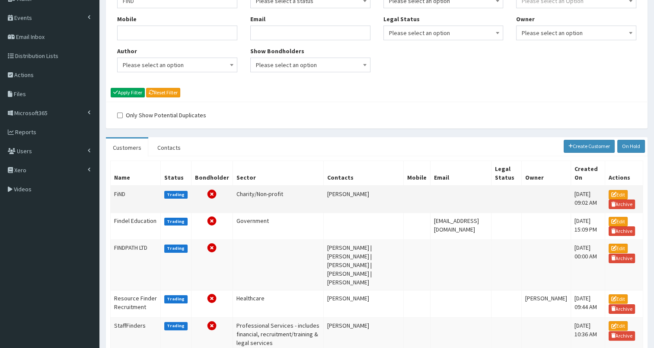
click at [120, 192] on td "FiND" at bounding box center [136, 199] width 50 height 27
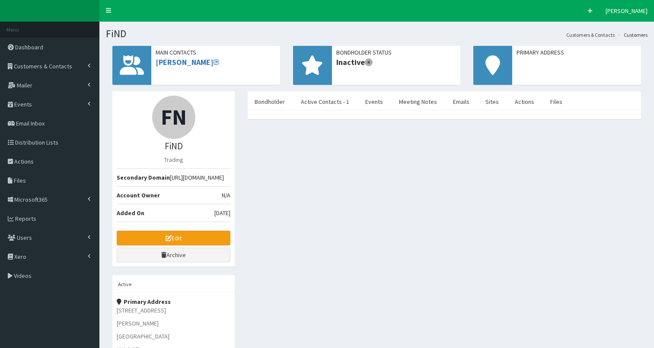
select select "50"
click at [418, 99] on link "Meeting Notes" at bounding box center [418, 102] width 52 height 18
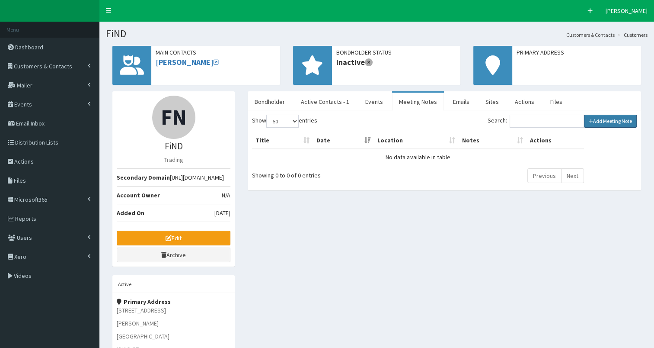
click at [607, 125] on link "Add Meeting Note" at bounding box center [610, 121] width 53 height 13
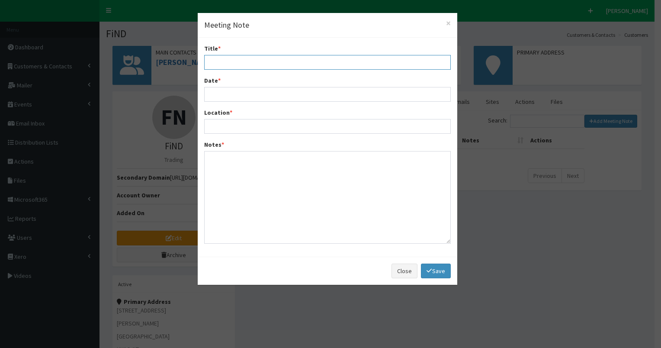
click at [227, 61] on input "Title *" at bounding box center [327, 62] width 246 height 15
type input "Intro meeting [PERSON_NAME] & [PERSON_NAME]"
click at [226, 93] on input "Date *" at bounding box center [327, 94] width 246 height 15
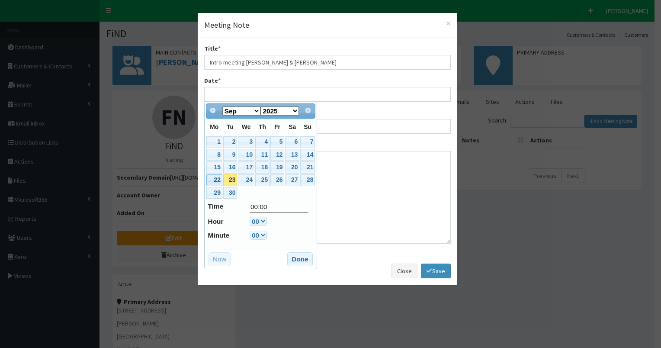
click at [216, 176] on link "22" at bounding box center [214, 180] width 16 height 12
type input "22-09-2025 00:00"
click at [308, 256] on button "Done" at bounding box center [300, 259] width 26 height 14
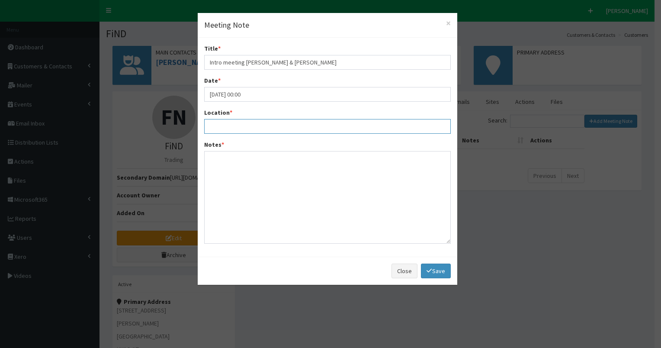
click at [250, 123] on input "Location *" at bounding box center [327, 126] width 246 height 15
click at [223, 126] on input "at FiNd site in Cottingham" at bounding box center [327, 126] width 246 height 15
type input "at FiND site in Cottingham"
click at [220, 170] on textarea "Notes *" at bounding box center [327, 197] width 246 height 93
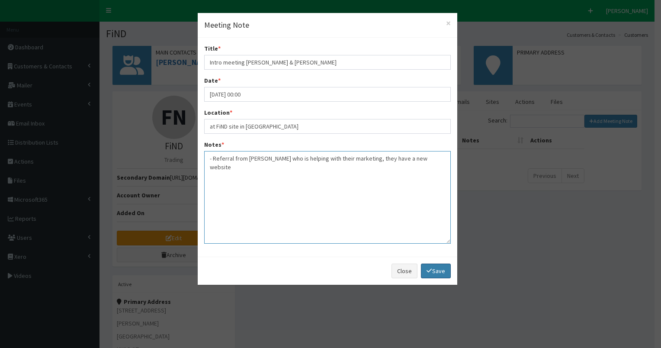
type textarea "- Referral from Rich Quelch who is helping with their marketing, they have a ne…"
click at [438, 269] on link "Save" at bounding box center [435, 270] width 29 height 15
